Goal: Book appointment/travel/reservation

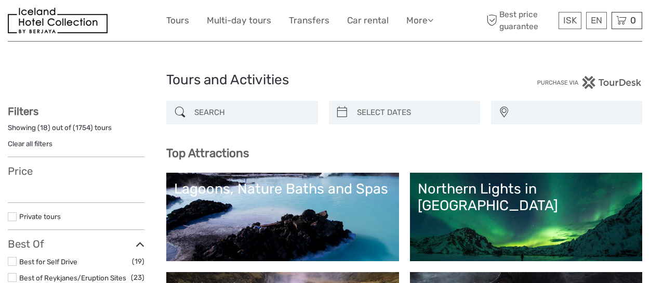
select select
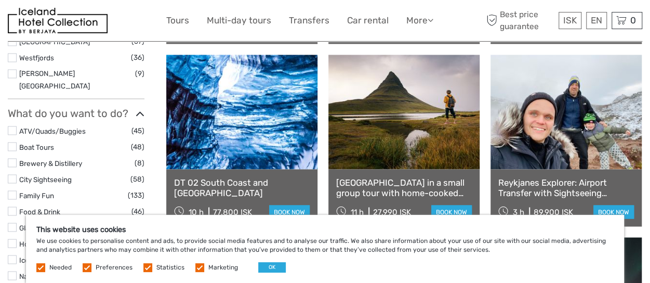
scroll to position [884, 0]
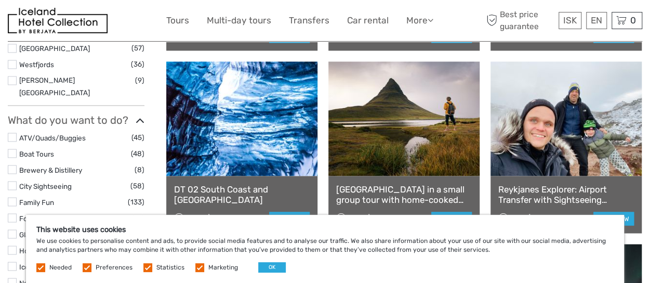
click at [520, 176] on div "Reykjanes Explorer: Airport Transfer with Sightseeing Adventure 3 h 89.900 ISK …" at bounding box center [566, 204] width 151 height 57
click at [513, 190] on link "Reykjanes Explorer: Airport Transfer with Sightseeing Adventure" at bounding box center [567, 194] width 136 height 21
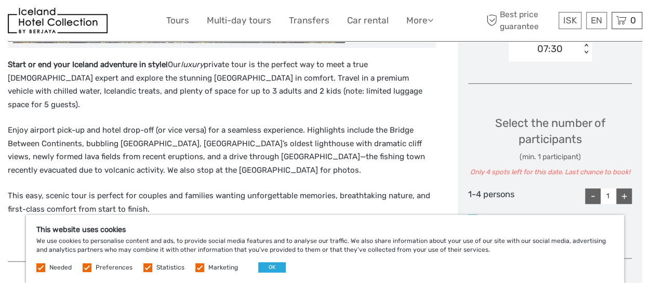
scroll to position [416, 0]
